Goal: Task Accomplishment & Management: Manage account settings

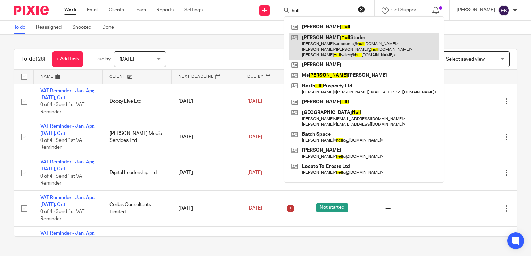
type input "hull"
click at [338, 43] on link at bounding box center [363, 46] width 149 height 27
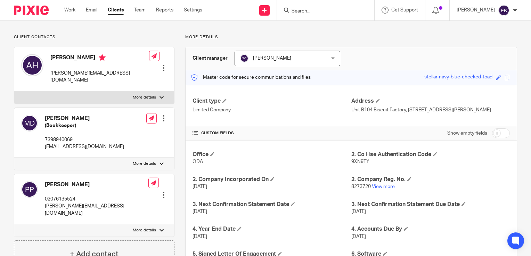
scroll to position [5, 0]
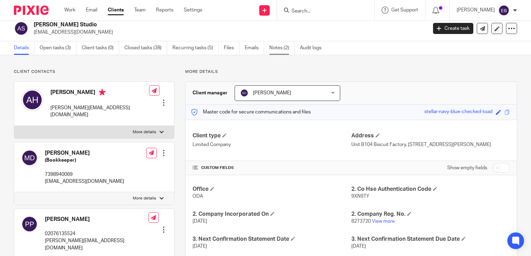
click at [282, 50] on link "Notes (2)" at bounding box center [281, 48] width 25 height 14
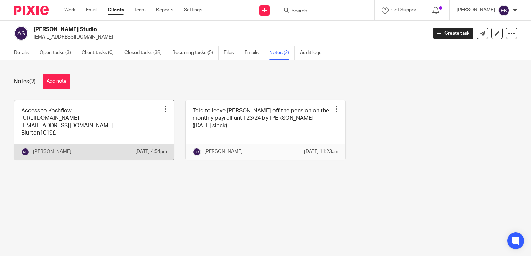
click at [162, 108] on div at bounding box center [165, 109] width 7 height 7
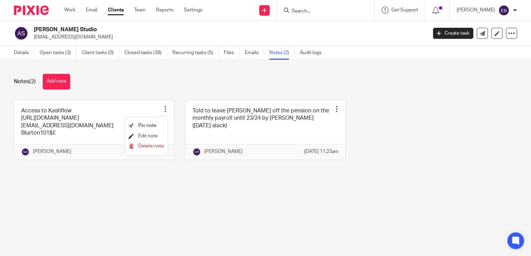
click at [141, 136] on span "Edit note" at bounding box center [147, 136] width 19 height 5
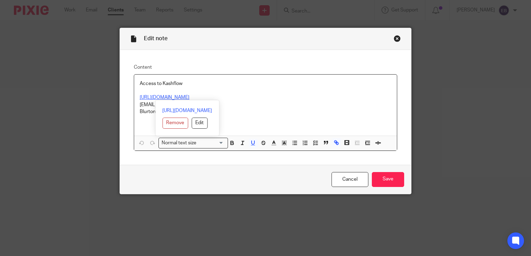
drag, startPoint x: 230, startPoint y: 97, endPoint x: 129, endPoint y: 94, distance: 101.2
click at [129, 94] on div "Content Access to Kashflow https://kfc-app.kashflow.com/#/dashboard niall@odacc…" at bounding box center [265, 107] width 291 height 115
copy u "https://kfc-app.kashflow.com/#/dashboard"
drag, startPoint x: 199, startPoint y: 105, endPoint x: 228, endPoint y: 105, distance: 29.2
click at [219, 105] on div "https://kfc-app.kashflow.com/#/dashboard Remove Edit" at bounding box center [187, 118] width 64 height 36
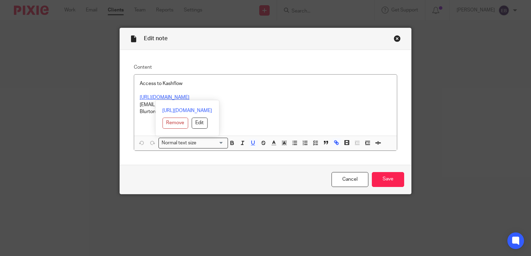
drag, startPoint x: 228, startPoint y: 105, endPoint x: 267, endPoint y: 90, distance: 41.8
click at [267, 90] on p at bounding box center [266, 90] width 252 height 7
drag, startPoint x: 198, startPoint y: 105, endPoint x: 135, endPoint y: 107, distance: 63.3
click at [135, 107] on div "Access to Kashflow https://kfc-app.kashflow.com/#/dashboard niall@odaccountants…" at bounding box center [265, 105] width 263 height 61
copy p "niall@odaccountants.co.uk"
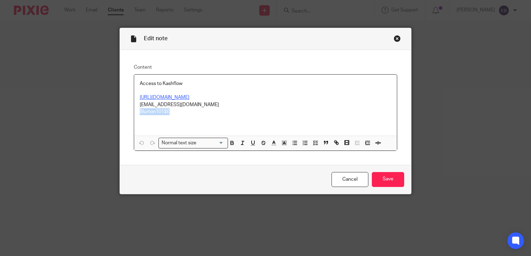
drag, startPoint x: 166, startPoint y: 114, endPoint x: 136, endPoint y: 114, distance: 30.2
click at [136, 114] on div "Access to Kashflow https://kfc-app.kashflow.com/#/dashboard niall@odaccountants…" at bounding box center [265, 105] width 263 height 61
copy p "Blurton101$£"
click at [394, 39] on div "Close this dialog window" at bounding box center [397, 38] width 7 height 7
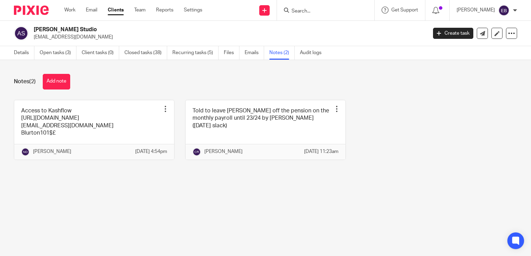
click at [338, 9] on input "Search" at bounding box center [322, 11] width 63 height 6
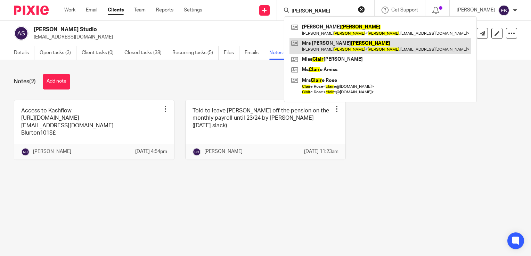
type input "blair"
click at [353, 41] on link at bounding box center [380, 46] width 182 height 16
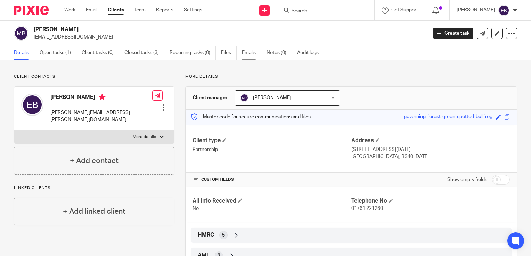
click at [252, 57] on link "Emails" at bounding box center [251, 53] width 19 height 14
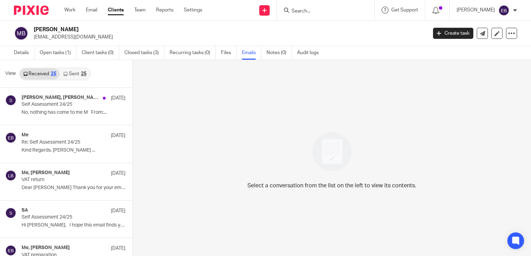
click at [70, 74] on link "Sent 25" at bounding box center [75, 73] width 30 height 11
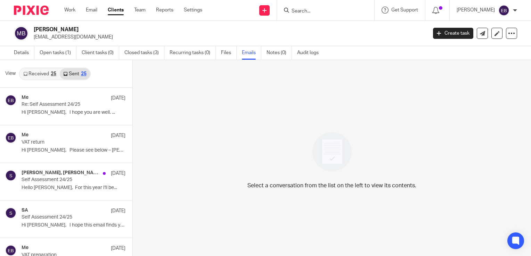
scroll to position [1, 0]
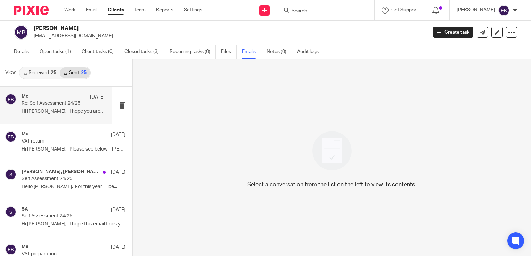
click at [75, 111] on p "Hi Lizzie, I hope you are well. ..." at bounding box center [63, 112] width 83 height 6
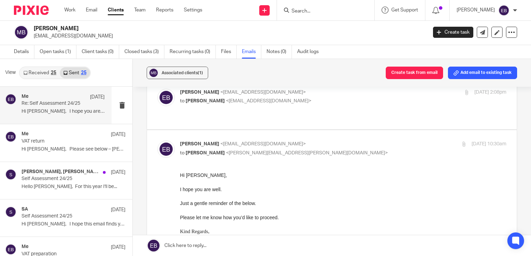
scroll to position [70, 0]
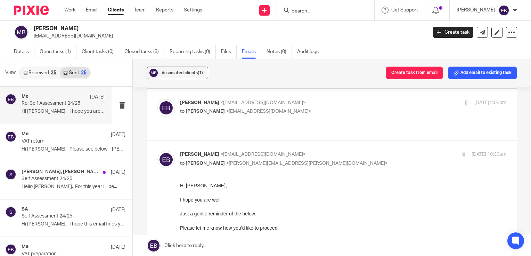
click at [317, 116] on div "Emily Belcher <emilybelcher@probusinessuk.com> to Emily Belcher <emilybelcher@p…" at bounding box center [331, 114] width 349 height 30
click at [319, 109] on p "to Emily Belcher <emilybelcher@probusinessuk.com>" at bounding box center [289, 111] width 218 height 7
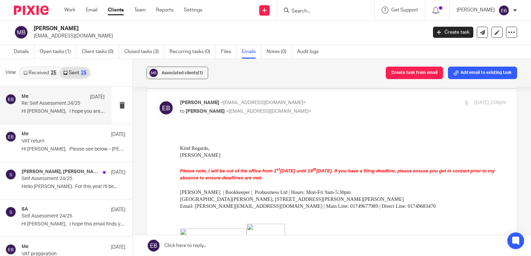
scroll to position [0, 0]
click at [320, 109] on p "to Emily Belcher <emilybelcher@probusinessuk.com>" at bounding box center [289, 111] width 218 height 7
checkbox input "false"
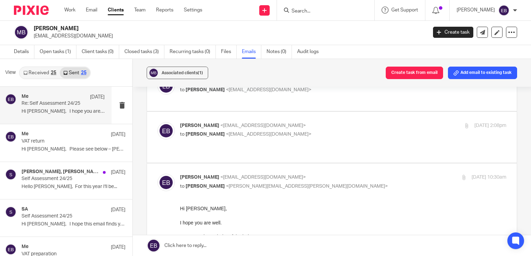
scroll to position [35, 0]
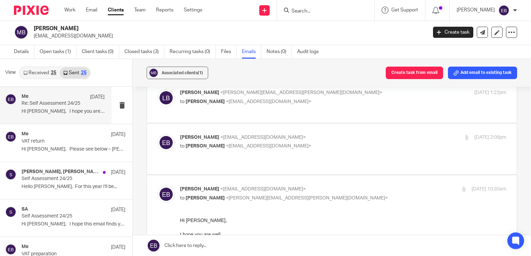
click at [320, 101] on p "to Emily Belcher <emilybelcher@probusinessuk.com>" at bounding box center [289, 101] width 218 height 7
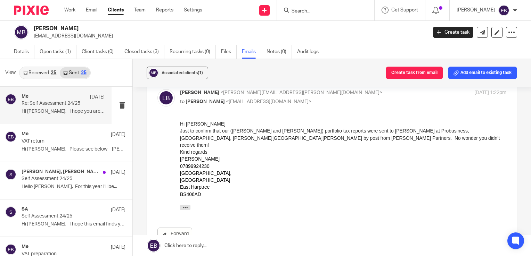
scroll to position [0, 0]
click at [322, 100] on p "to Emily Belcher <emilybelcher@probusinessuk.com>" at bounding box center [289, 101] width 218 height 7
checkbox input "false"
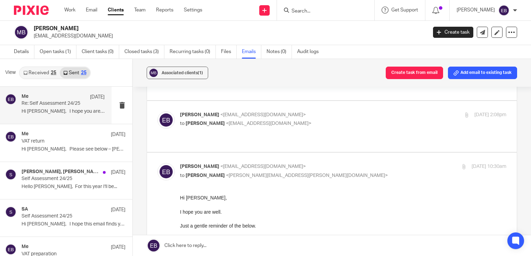
scroll to position [70, 0]
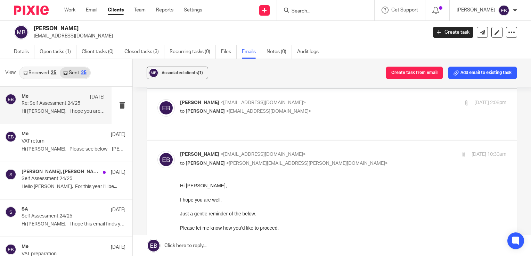
click at [322, 151] on p "Emily Belcher <emilybelcher@probusinessuk.com>" at bounding box center [289, 154] width 218 height 7
checkbox input "false"
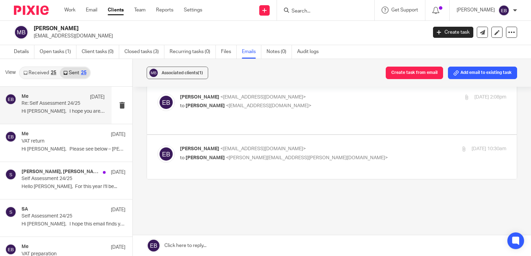
scroll to position [81, 0]
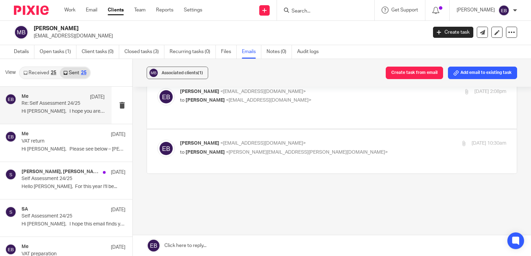
click at [41, 72] on link "Received 25" at bounding box center [40, 72] width 40 height 11
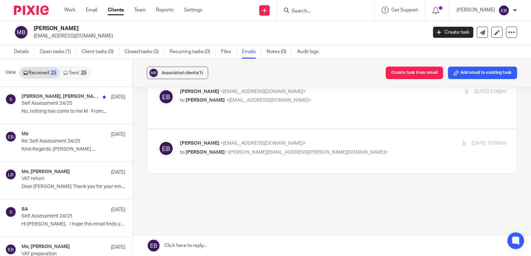
click at [71, 76] on link "Sent 25" at bounding box center [75, 72] width 30 height 11
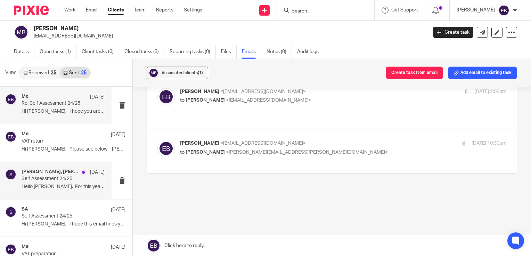
click at [50, 184] on p "Hello Lizzie, For this year I'll be..." at bounding box center [63, 187] width 83 height 6
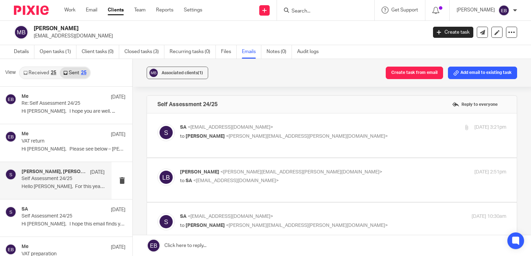
scroll to position [0, 0]
click at [267, 133] on p "to Lizzie Blair <blair.lizzie@gmail.com>" at bounding box center [289, 136] width 218 height 7
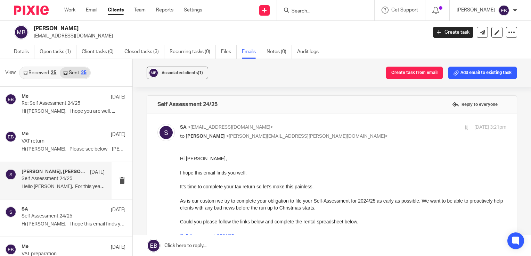
click at [277, 125] on p "SA <sa@probusinessuk.com>" at bounding box center [289, 127] width 218 height 7
checkbox input "false"
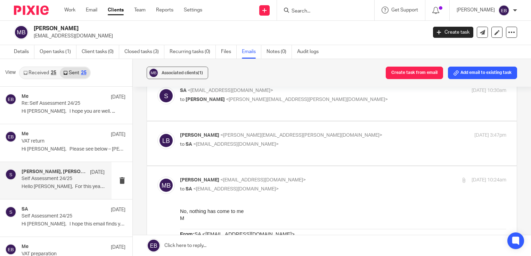
scroll to position [104, 0]
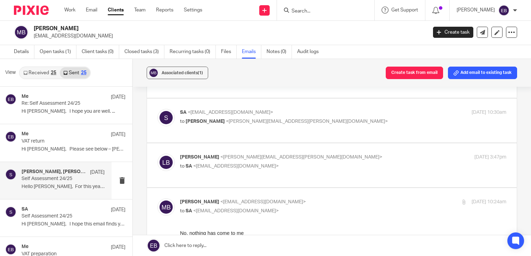
click at [303, 154] on div "Lizzie Blair <blair.lizzie@gmail.com> to SA <sa@probusinessuk.com>" at bounding box center [289, 162] width 218 height 16
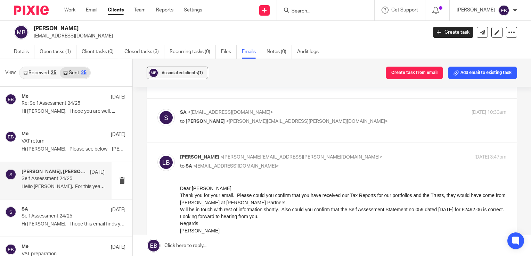
scroll to position [0, 0]
click at [301, 154] on p "Lizzie Blair <blair.lizzie@gmail.com>" at bounding box center [289, 157] width 218 height 7
checkbox input "false"
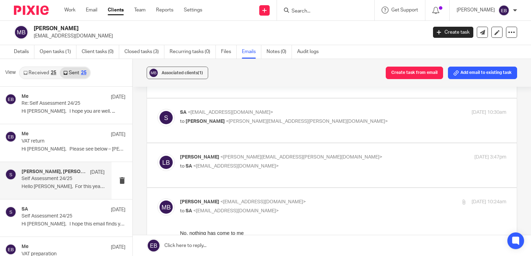
click at [157, 198] on input "checkbox" at bounding box center [157, 198] width 0 height 0
checkbox input "false"
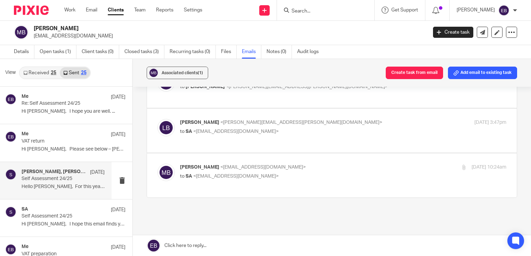
click at [279, 128] on p "to SA <sa@probusinessuk.com>" at bounding box center [289, 131] width 218 height 7
checkbox input "true"
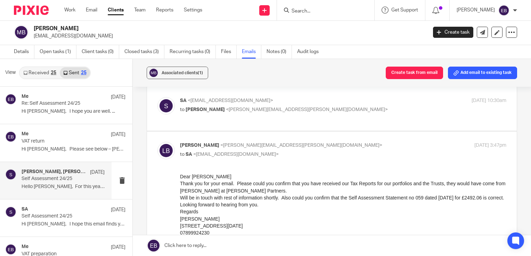
scroll to position [104, 0]
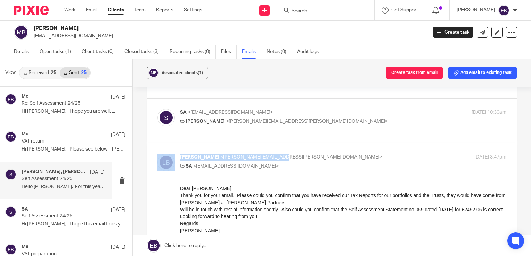
drag, startPoint x: 302, startPoint y: 136, endPoint x: 291, endPoint y: 106, distance: 31.2
click at [291, 118] on p "to Lizzie Blair <blair.lizzie@gmail.com>" at bounding box center [289, 121] width 218 height 7
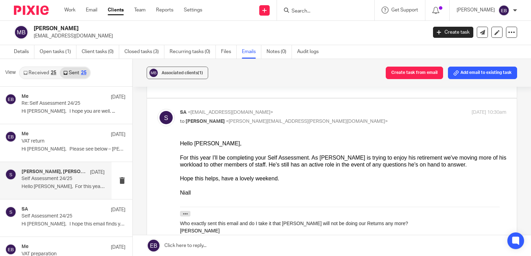
scroll to position [0, 0]
click at [291, 118] on p "to Lizzie Blair <blair.lizzie@gmail.com>" at bounding box center [289, 121] width 218 height 7
checkbox input "false"
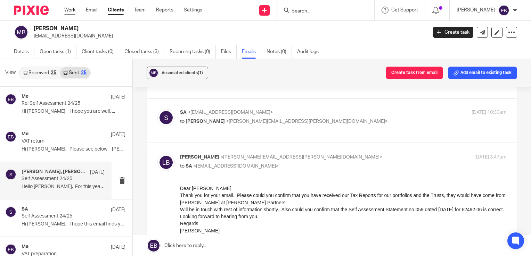
click at [70, 13] on link "Work" at bounding box center [69, 10] width 11 height 7
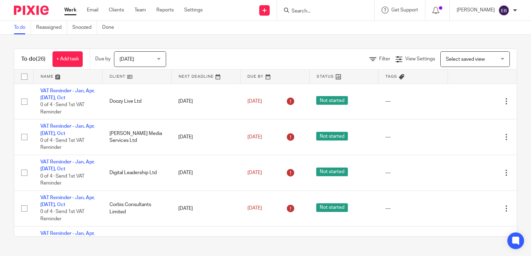
click at [323, 13] on input "Search" at bounding box center [322, 11] width 63 height 6
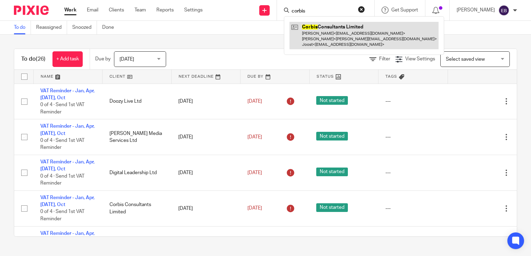
type input "corbis"
click at [323, 42] on link at bounding box center [363, 35] width 149 height 27
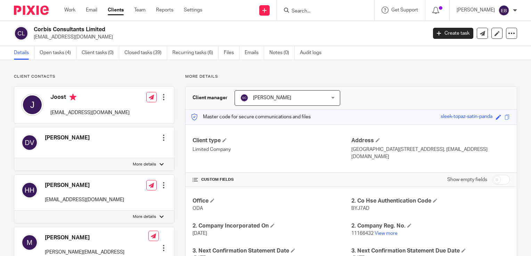
drag, startPoint x: 91, startPoint y: 37, endPoint x: 80, endPoint y: 38, distance: 10.8
click at [80, 37] on p "[EMAIL_ADDRESS][DOMAIN_NAME]" at bounding box center [228, 37] width 389 height 7
drag, startPoint x: 113, startPoint y: 113, endPoint x: 50, endPoint y: 119, distance: 62.9
click at [50, 119] on div "Joost [EMAIL_ADDRESS][DOMAIN_NAME] Edit contact Create client from contact Expo…" at bounding box center [94, 105] width 160 height 36
copy p "[EMAIL_ADDRESS][DOMAIN_NAME]"
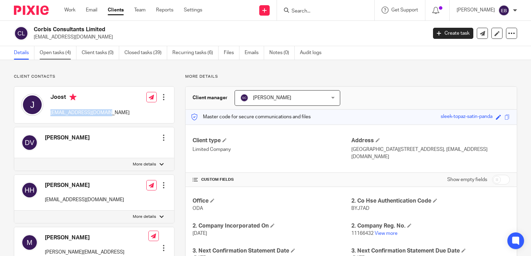
click at [50, 51] on link "Open tasks (4)" at bounding box center [58, 53] width 37 height 14
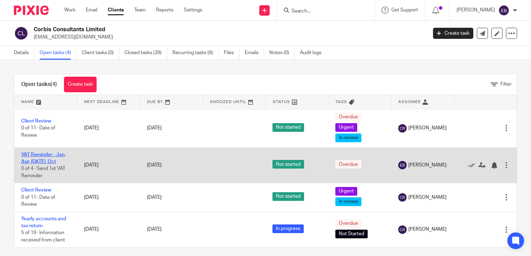
click at [33, 161] on link "VAT Reminder - Jan, Apr, [DATE], Oct" at bounding box center [43, 159] width 44 height 12
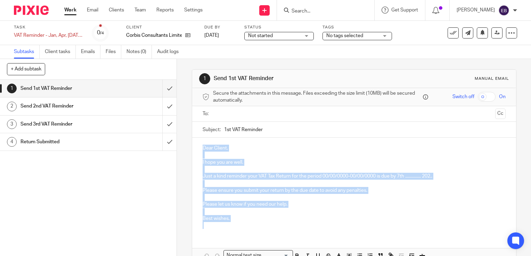
drag, startPoint x: 231, startPoint y: 222, endPoint x: 204, endPoint y: 145, distance: 82.1
click at [192, 147] on div "Dear Client, I hope you are well. Just a kind reminder your VAT Tax Return for …" at bounding box center [354, 186] width 324 height 97
copy div "Dear Client, I hope you are well. Just a kind reminder your VAT Tax Return for …"
click at [165, 88] on input "submit" at bounding box center [88, 88] width 177 height 17
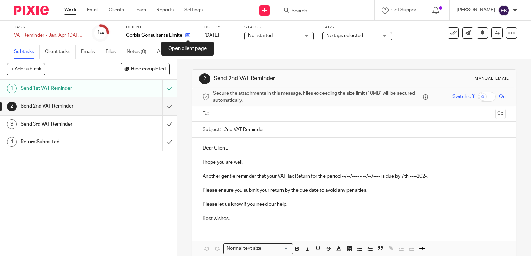
click at [189, 37] on icon at bounding box center [187, 35] width 5 height 5
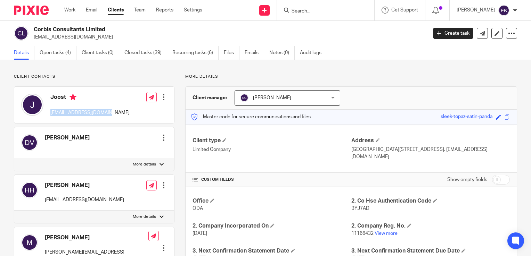
drag, startPoint x: 111, startPoint y: 114, endPoint x: 50, endPoint y: 121, distance: 61.5
click at [50, 121] on div "Joost [EMAIL_ADDRESS][DOMAIN_NAME] Edit contact Create client from contact Expo…" at bounding box center [94, 105] width 160 height 36
copy p "[EMAIL_ADDRESS][DOMAIN_NAME]"
click at [325, 10] on input "Search" at bounding box center [322, 11] width 63 height 6
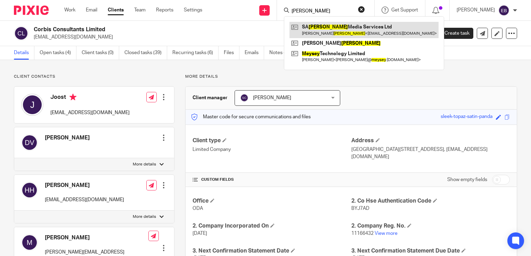
type input "[PERSON_NAME]"
click at [335, 26] on link at bounding box center [363, 30] width 149 height 16
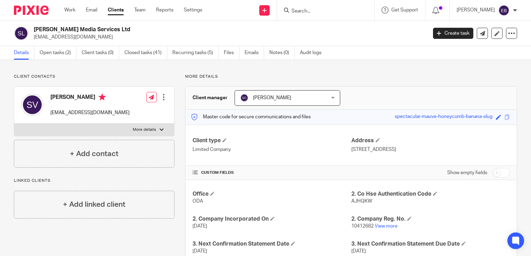
drag, startPoint x: 131, startPoint y: 112, endPoint x: 51, endPoint y: 111, distance: 80.6
click at [51, 111] on div "Sarah Veysey saveyseymediaservices@gmail.com Edit contact Create client from co…" at bounding box center [94, 105] width 160 height 37
copy p "[EMAIL_ADDRESS][DOMAIN_NAME]"
click at [324, 10] on input "Search" at bounding box center [322, 11] width 63 height 6
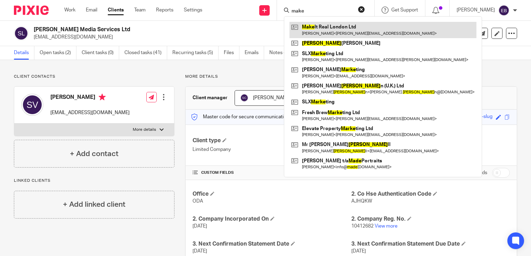
type input "make"
click at [338, 31] on link at bounding box center [382, 30] width 187 height 16
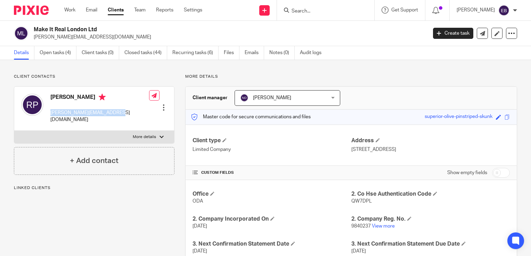
drag, startPoint x: 116, startPoint y: 114, endPoint x: 83, endPoint y: 117, distance: 33.9
click at [46, 120] on div "[PERSON_NAME] [PERSON_NAME][EMAIL_ADDRESS][DOMAIN_NAME] Edit contact Create cli…" at bounding box center [94, 109] width 160 height 44
copy div "[PERSON_NAME] [PERSON_NAME][EMAIL_ADDRESS][DOMAIN_NAME]"
click at [114, 79] on p "Client contacts" at bounding box center [94, 77] width 161 height 6
drag, startPoint x: 118, startPoint y: 116, endPoint x: 50, endPoint y: 117, distance: 67.8
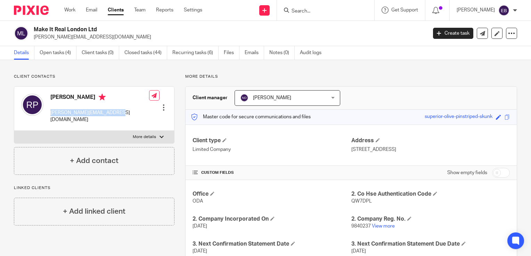
click at [50, 117] on div "Robert Price robert.price@mirlondon.com Edit contact Create client from contact…" at bounding box center [94, 109] width 160 height 44
copy p "[PERSON_NAME][EMAIL_ADDRESS][DOMAIN_NAME]"
click at [325, 11] on input "Search" at bounding box center [322, 11] width 63 height 6
click at [57, 54] on link "Open tasks (4)" at bounding box center [58, 53] width 37 height 14
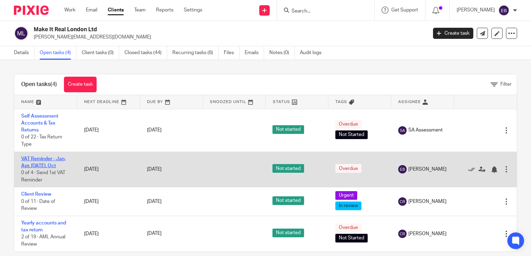
click at [36, 159] on link "VAT Reminder - Jan, Apr, [DATE], Oct" at bounding box center [43, 163] width 44 height 12
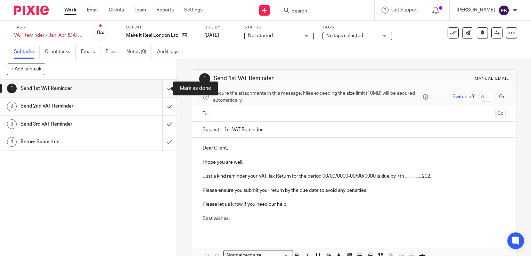
click at [158, 90] on input "submit" at bounding box center [88, 88] width 177 height 17
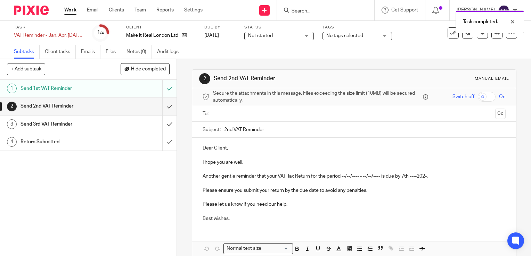
click at [73, 9] on link "Work" at bounding box center [70, 10] width 12 height 7
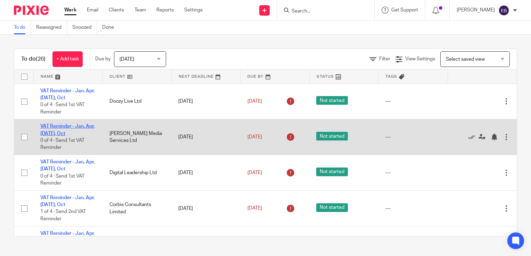
click at [64, 128] on link "VAT Reminder - Jan, Apr, [DATE], Oct" at bounding box center [67, 130] width 54 height 12
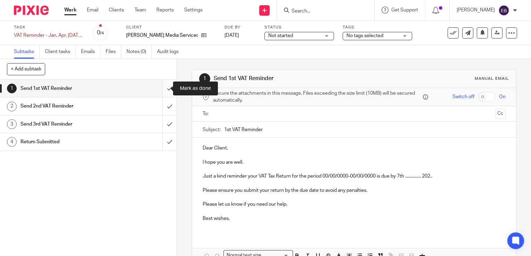
click at [166, 90] on input "submit" at bounding box center [88, 88] width 177 height 17
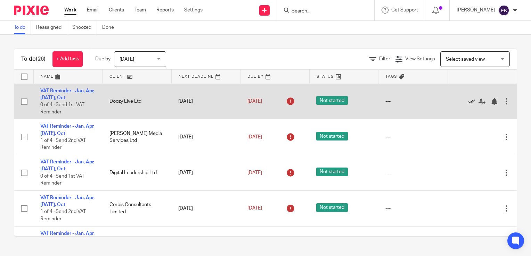
click at [468, 100] on icon at bounding box center [471, 101] width 7 height 7
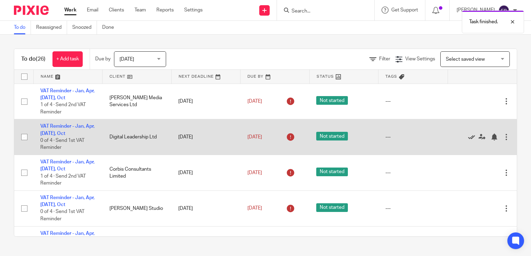
click at [468, 137] on icon at bounding box center [471, 137] width 7 height 7
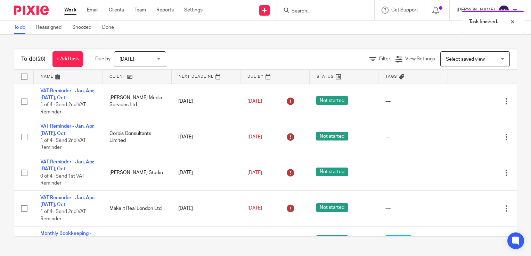
click at [314, 9] on div "Task finished." at bounding box center [395, 20] width 259 height 26
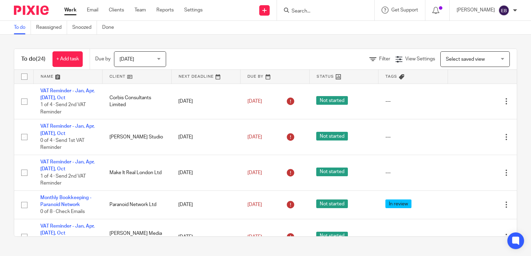
click at [308, 8] on input "Search" at bounding box center [322, 11] width 63 height 6
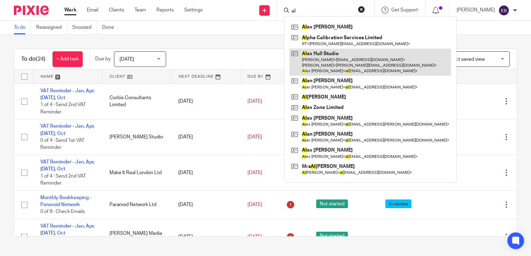
type input "al"
click at [343, 63] on link at bounding box center [370, 62] width 162 height 27
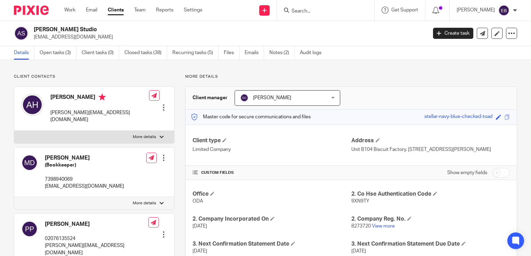
click at [309, 9] on input "Search" at bounding box center [322, 11] width 63 height 6
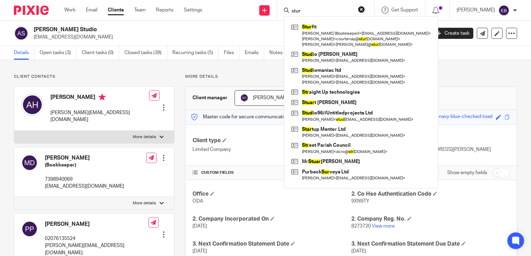
type input "stur"
click at [365, 7] on button "reset" at bounding box center [361, 9] width 7 height 7
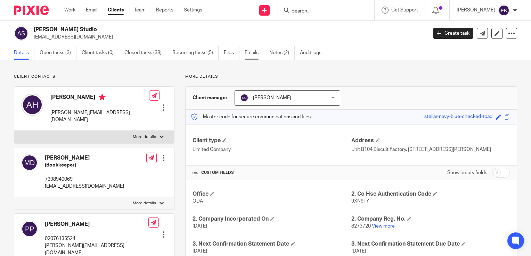
click at [255, 53] on link "Emails" at bounding box center [254, 53] width 19 height 14
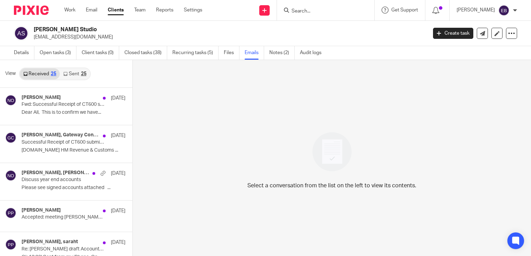
click at [76, 72] on link "Sent 25" at bounding box center [75, 73] width 30 height 11
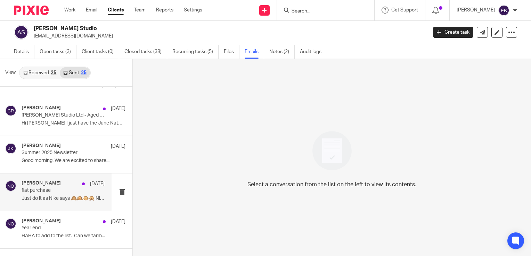
scroll to position [174, 0]
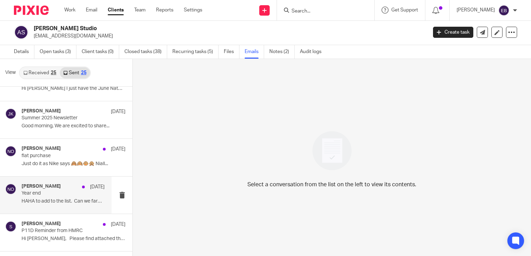
click at [47, 193] on p "Year end" at bounding box center [55, 194] width 66 height 6
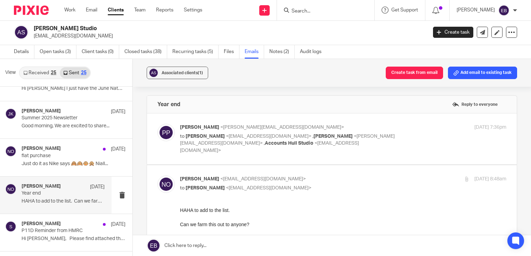
scroll to position [0, 0]
click at [412, 136] on div "Polina Parshina <polina@hullstudio.com> to Niall O'Driscoll <niall@odaccountant…" at bounding box center [343, 139] width 326 height 30
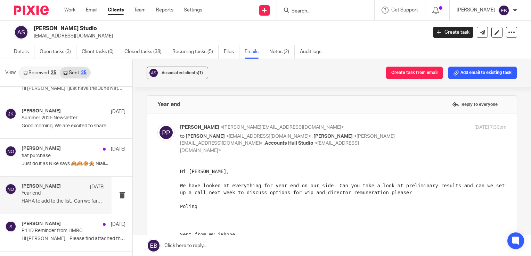
click at [405, 131] on div "Polina Parshina <polina@hullstudio.com> to Niall O'Driscoll <niall@odaccountant…" at bounding box center [343, 139] width 326 height 30
checkbox input "false"
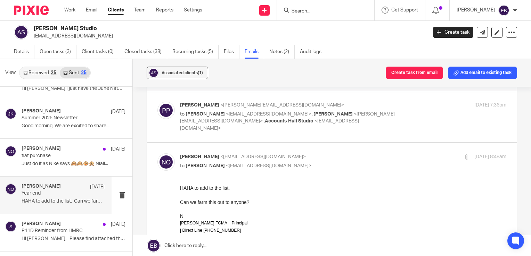
scroll to position [35, 0]
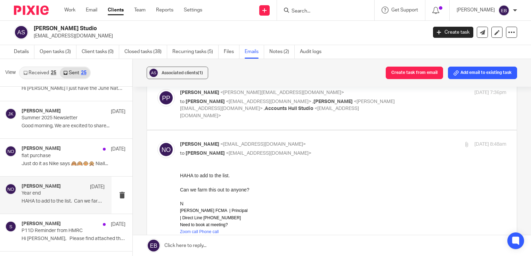
click at [329, 141] on p "Niall O'Driscoll <niall@odaccountants.co.uk>" at bounding box center [289, 144] width 218 height 7
checkbox input "false"
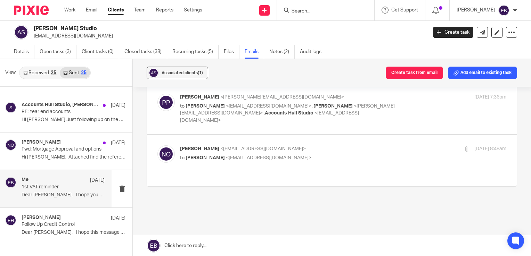
scroll to position [792, 0]
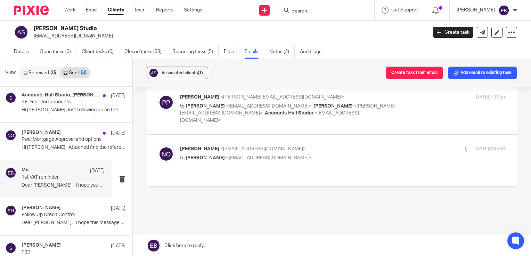
click at [64, 185] on p "Dear Alex, I hope you are well. ..." at bounding box center [63, 186] width 83 height 6
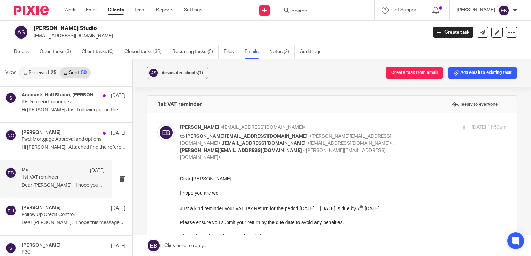
scroll to position [35, 0]
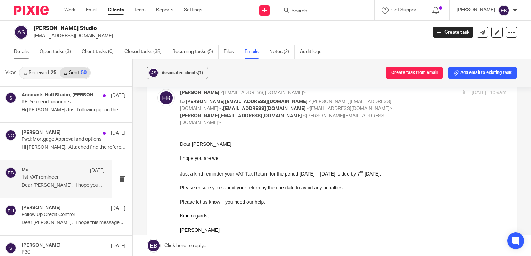
click at [22, 54] on link "Details" at bounding box center [24, 52] width 21 height 14
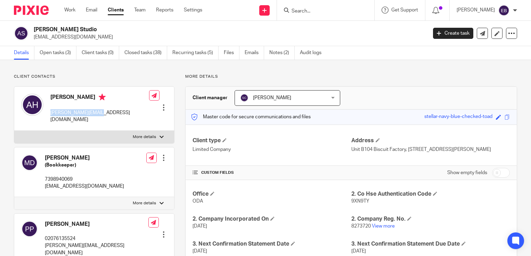
drag, startPoint x: 100, startPoint y: 113, endPoint x: 51, endPoint y: 122, distance: 49.8
click at [51, 122] on div "[PERSON_NAME] [PERSON_NAME][EMAIL_ADDRESS][DOMAIN_NAME] Edit contact Create cli…" at bounding box center [94, 109] width 160 height 44
copy p "[PERSON_NAME][EMAIL_ADDRESS][DOMAIN_NAME]"
drag, startPoint x: 106, startPoint y: 181, endPoint x: 47, endPoint y: 184, distance: 59.1
click at [44, 186] on div "[PERSON_NAME] (Bookkeeper) 7398940069 [EMAIL_ADDRESS][DOMAIN_NAME] Edit contact…" at bounding box center [94, 173] width 160 height 50
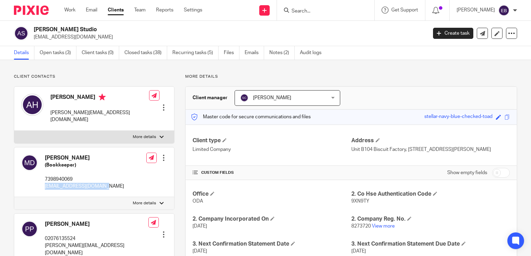
copy p "[EMAIL_ADDRESS][DOMAIN_NAME]"
drag, startPoint x: 101, startPoint y: 242, endPoint x: 42, endPoint y: 238, distance: 58.9
click at [42, 238] on div "[PERSON_NAME] 02076135524 [PERSON_NAME][EMAIL_ADDRESS][DOMAIN_NAME] Edit contac…" at bounding box center [94, 239] width 160 height 50
copy p "[PERSON_NAME][EMAIL_ADDRESS][DOMAIN_NAME]"
click at [49, 55] on link "Open tasks (3)" at bounding box center [58, 53] width 37 height 14
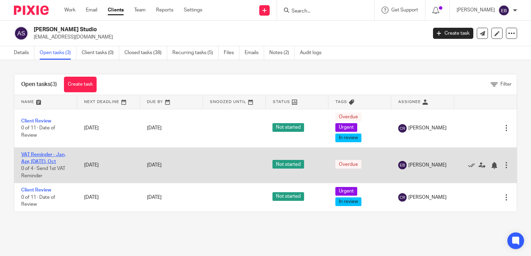
click at [28, 156] on link "VAT Reminder - Jan, Apr, [DATE], Oct" at bounding box center [43, 159] width 44 height 12
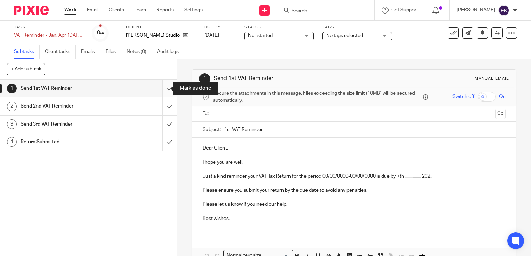
click at [163, 89] on input "submit" at bounding box center [88, 88] width 177 height 17
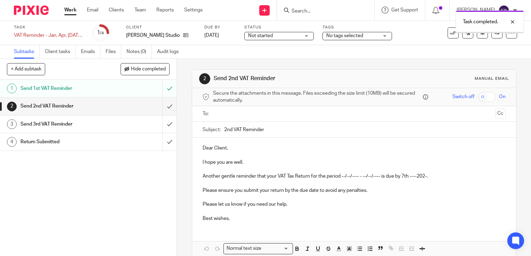
click at [70, 10] on link "Work" at bounding box center [70, 10] width 12 height 7
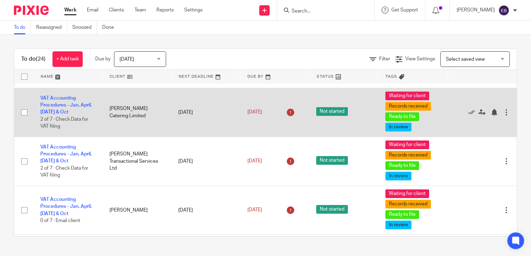
scroll to position [907, 0]
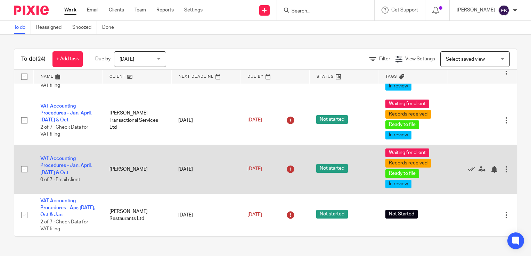
click at [54, 161] on td "VAT Accounting Procedures - Jan, April, [DATE] & Oct 0 of 7 · Email client" at bounding box center [67, 169] width 69 height 49
click at [51, 166] on link "VAT Accounting Procedures - Jan, April, [DATE] & Oct" at bounding box center [65, 165] width 51 height 19
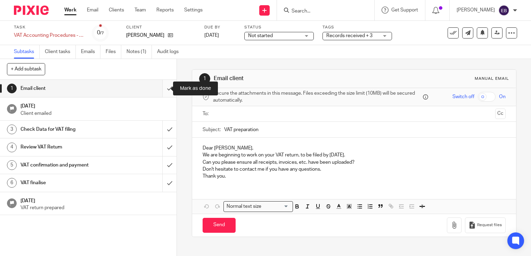
click at [165, 88] on input "submit" at bounding box center [88, 88] width 177 height 17
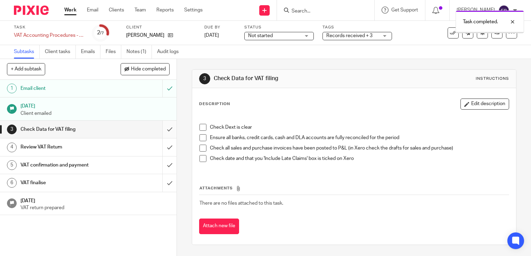
click at [165, 128] on input "submit" at bounding box center [88, 129] width 177 height 17
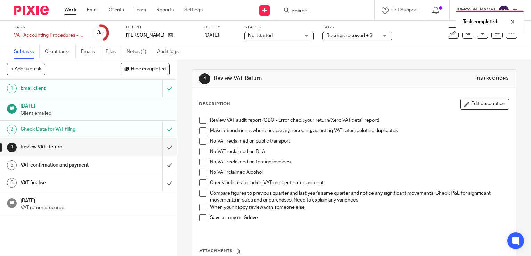
click at [133, 134] on div "Check Data for VAT filing" at bounding box center [88, 129] width 135 height 10
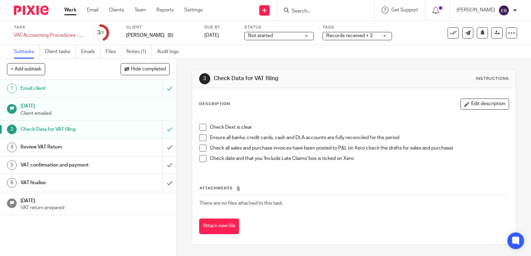
click at [202, 127] on span at bounding box center [202, 127] width 7 height 7
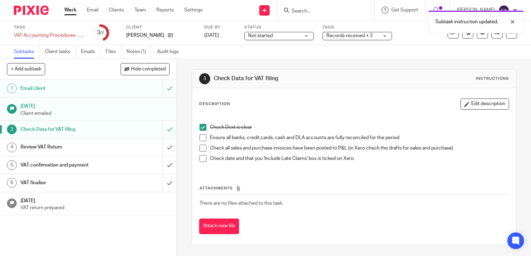
click at [202, 138] on span at bounding box center [202, 137] width 7 height 7
drag, startPoint x: 200, startPoint y: 148, endPoint x: 198, endPoint y: 153, distance: 5.7
click at [200, 148] on span at bounding box center [202, 148] width 7 height 7
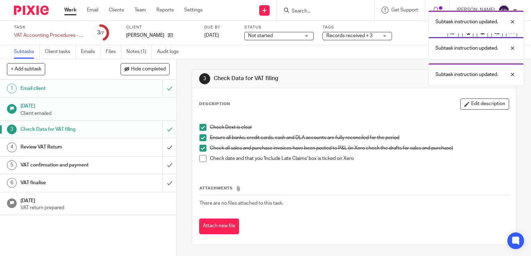
click at [199, 157] on span at bounding box center [202, 158] width 7 height 7
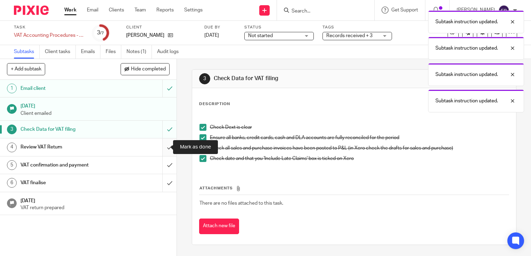
click at [161, 147] on input "submit" at bounding box center [88, 147] width 177 height 17
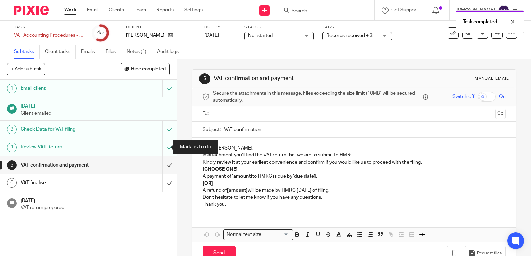
drag, startPoint x: 163, startPoint y: 147, endPoint x: 153, endPoint y: 149, distance: 10.6
click at [163, 147] on input "submit" at bounding box center [88, 147] width 177 height 17
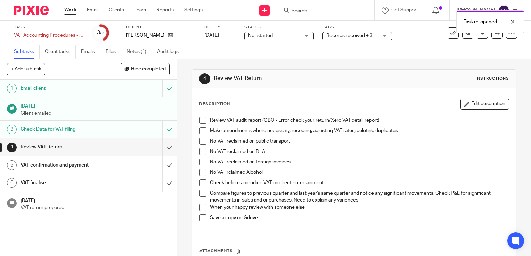
click at [201, 121] on span at bounding box center [202, 120] width 7 height 7
click at [201, 132] on span at bounding box center [202, 131] width 7 height 7
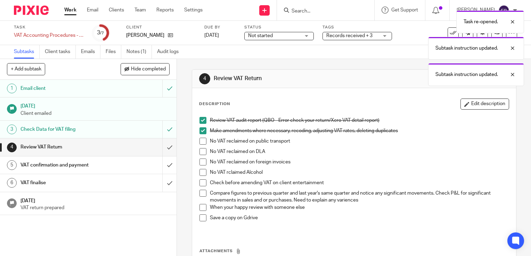
click at [202, 140] on span at bounding box center [202, 141] width 7 height 7
click at [201, 148] on span at bounding box center [202, 151] width 7 height 7
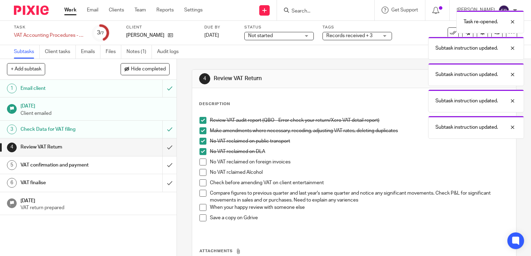
click at [199, 159] on span at bounding box center [202, 162] width 7 height 7
click at [199, 170] on span at bounding box center [202, 172] width 7 height 7
click at [199, 184] on span at bounding box center [202, 183] width 7 height 7
drag, startPoint x: 200, startPoint y: 193, endPoint x: 203, endPoint y: 190, distance: 4.2
click at [200, 193] on span at bounding box center [202, 193] width 7 height 7
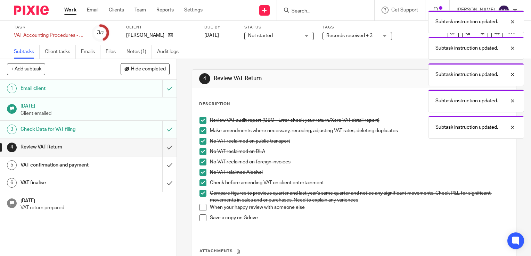
click at [66, 16] on div "Work Email Clients Team Reports Settings Work Email Clients Team Reports Settin…" at bounding box center [135, 10] width 156 height 21
click at [69, 11] on link "Work" at bounding box center [70, 10] width 12 height 7
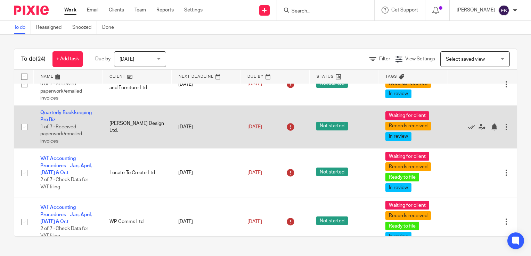
scroll to position [209, 0]
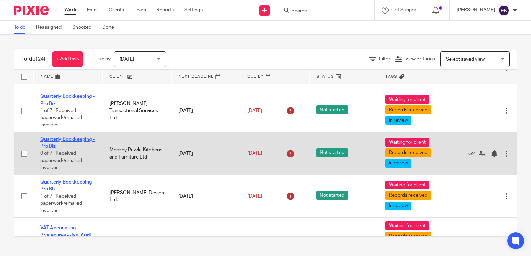
click at [50, 146] on link "Quarterly Bookkeeping - Pro Biz" at bounding box center [67, 143] width 54 height 12
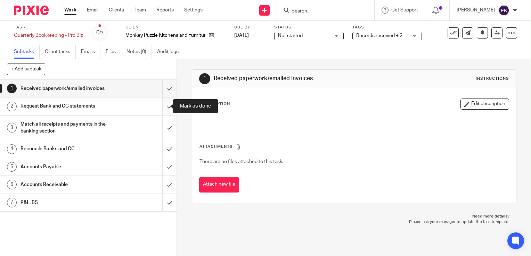
click at [161, 106] on input "submit" at bounding box center [88, 106] width 177 height 17
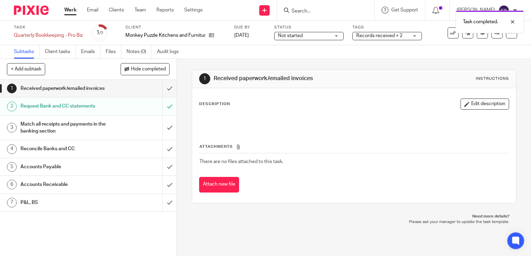
click at [71, 13] on link "Work" at bounding box center [70, 10] width 12 height 7
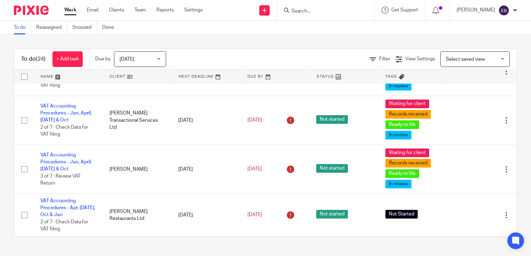
scroll to position [907, 0]
click at [345, 12] on input "Search" at bounding box center [322, 11] width 63 height 6
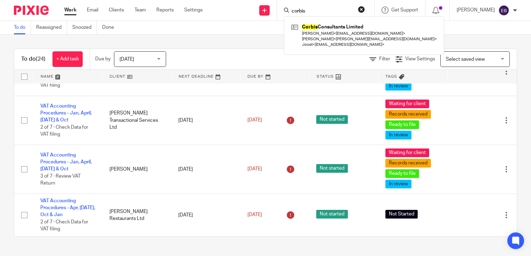
drag, startPoint x: 326, startPoint y: 14, endPoint x: 297, endPoint y: 8, distance: 29.9
click at [297, 8] on div "corbis" at bounding box center [324, 10] width 81 height 9
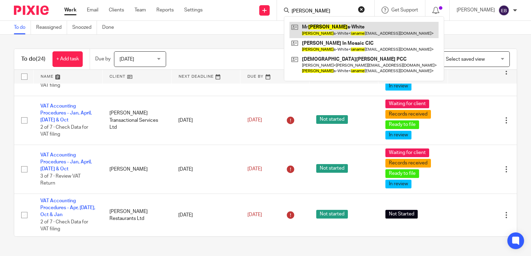
type input "IAN AME"
click at [335, 24] on link at bounding box center [363, 30] width 149 height 16
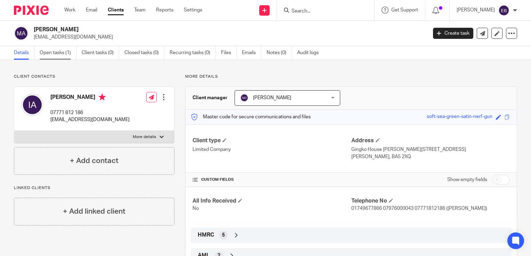
click at [58, 53] on link "Open tasks (1)" at bounding box center [58, 53] width 37 height 14
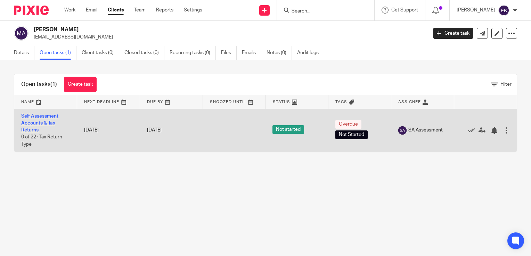
click at [30, 121] on link "Self Assessment Accounts & Tax Returns" at bounding box center [39, 123] width 37 height 19
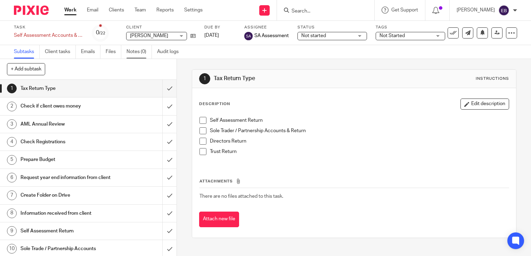
click at [132, 51] on link "Notes (0)" at bounding box center [139, 52] width 25 height 14
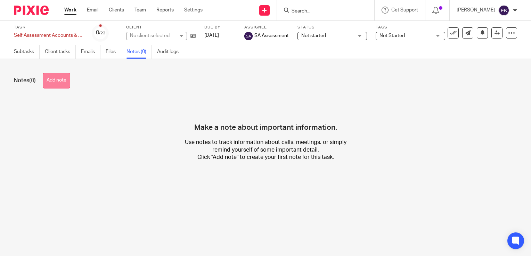
click at [56, 84] on button "Add note" at bounding box center [56, 81] width 27 height 16
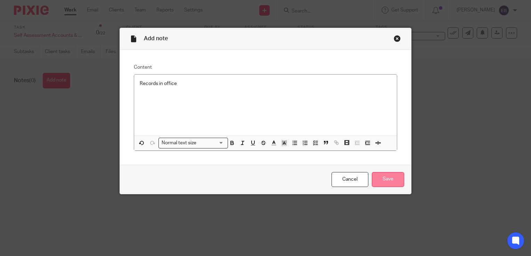
click at [375, 179] on input "Save" at bounding box center [388, 179] width 32 height 15
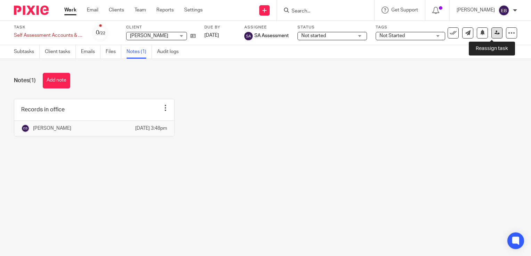
click at [495, 33] on icon at bounding box center [497, 32] width 5 height 5
click at [138, 10] on link "Team" at bounding box center [139, 10] width 11 height 7
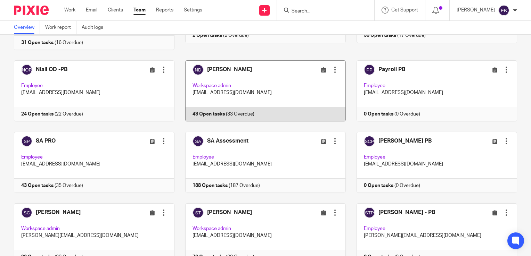
scroll to position [299, 0]
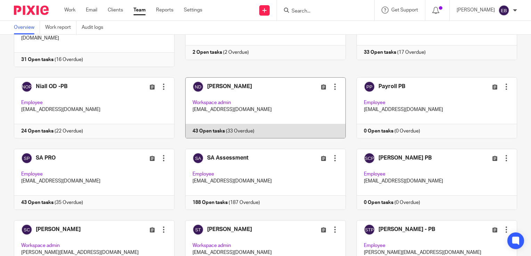
click at [219, 100] on link at bounding box center [259, 107] width 171 height 61
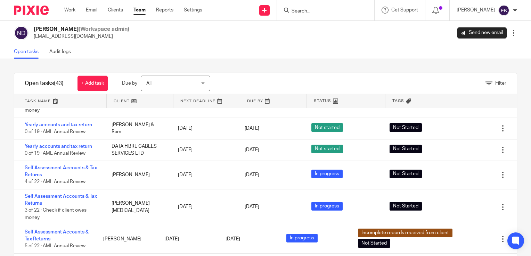
scroll to position [32, 0]
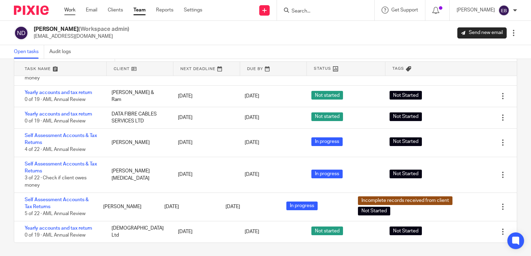
click at [66, 10] on link "Work" at bounding box center [69, 10] width 11 height 7
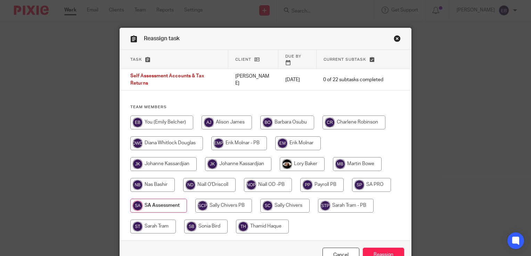
click at [269, 178] on input "radio" at bounding box center [268, 185] width 48 height 14
radio input "true"
click at [374, 248] on input "Reassign" at bounding box center [383, 255] width 41 height 15
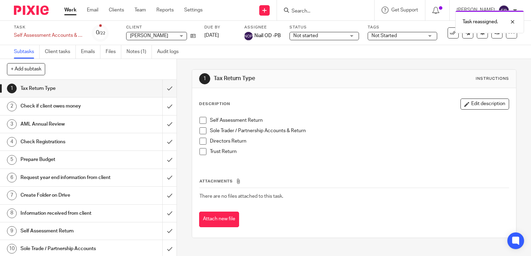
click at [71, 12] on link "Work" at bounding box center [70, 10] width 12 height 7
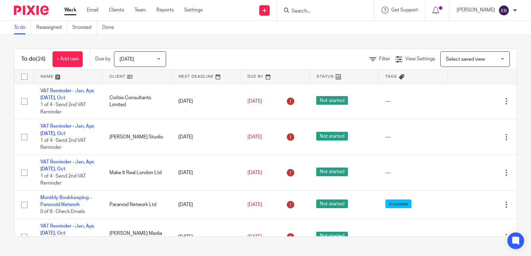
click at [321, 13] on input "Search" at bounding box center [322, 11] width 63 height 6
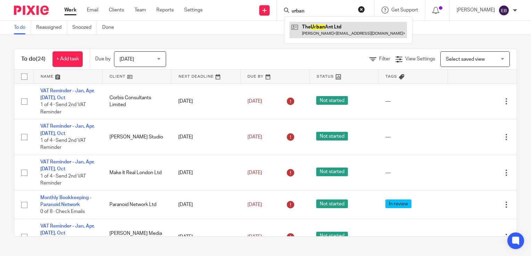
type input "urban"
click at [329, 27] on link at bounding box center [347, 30] width 117 height 16
